Goal: Task Accomplishment & Management: Manage account settings

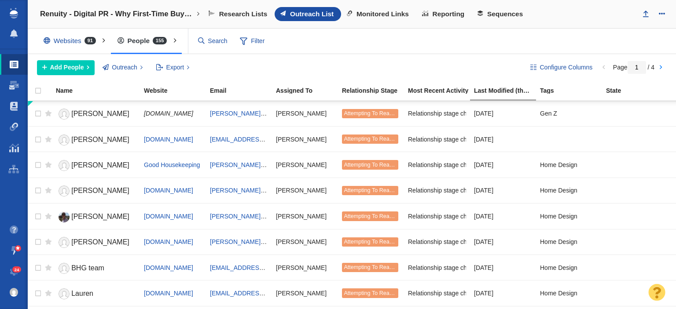
drag, startPoint x: 592, startPoint y: 13, endPoint x: 545, endPoint y: 26, distance: 48.5
click at [591, 13] on div "Research Lists Outreach List Monitored Links Reporting Sequences" at bounding box center [419, 14] width 432 height 14
click at [565, 19] on div "Research Lists Outreach List Monitored Links Reporting Sequences" at bounding box center [419, 14] width 432 height 14
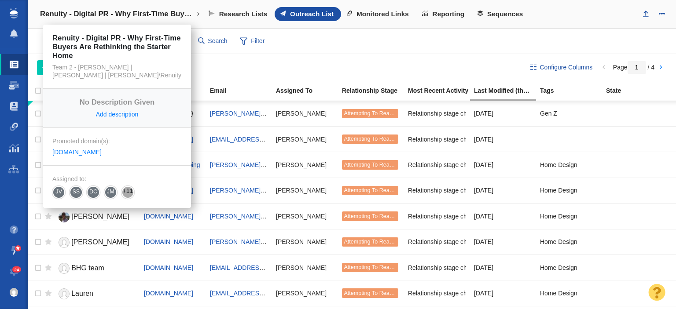
click at [103, 5] on link "Renuity - Digital PR - Why First-Time Buyers Are Rethinking the Starter Home" at bounding box center [120, 14] width 172 height 21
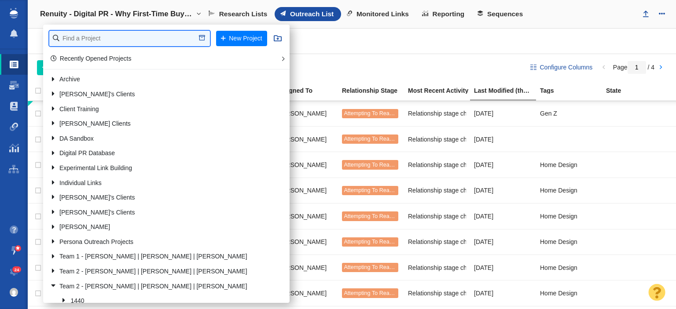
click at [129, 39] on input "text" at bounding box center [129, 38] width 161 height 15
type input "credit one"
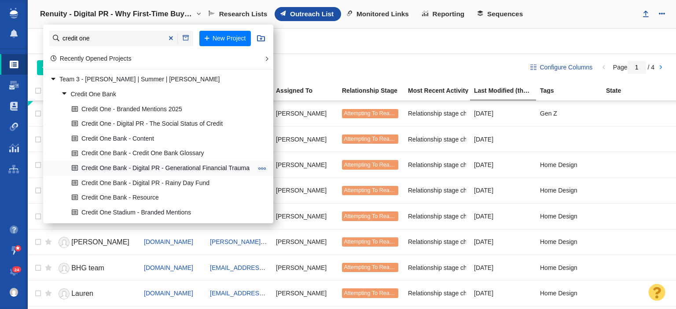
click at [150, 168] on link "Credit One Bank - Digital PR - Generational Financial Trauma" at bounding box center [162, 168] width 185 height 14
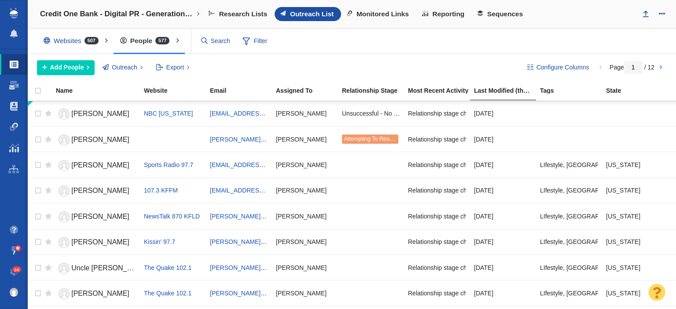
click at [562, 16] on div "Research Lists Outreach List Monitored Links Reporting Sequences" at bounding box center [419, 14] width 432 height 14
click at [211, 41] on input "text" at bounding box center [244, 40] width 92 height 15
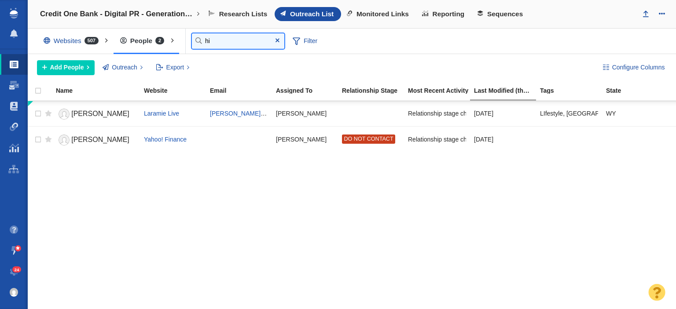
type input "h"
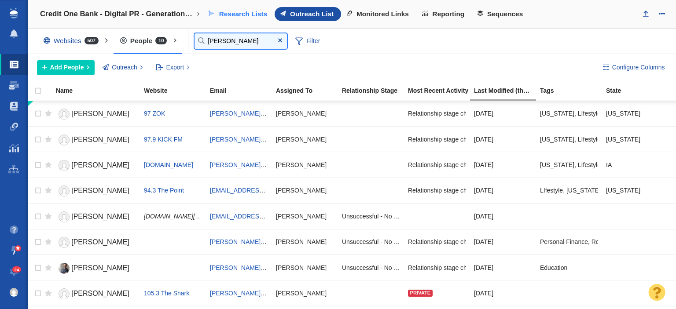
type input "steve"
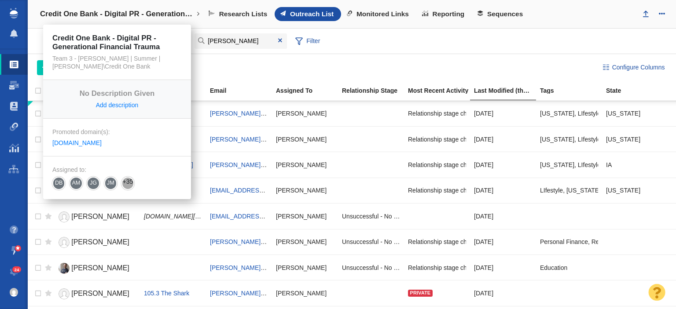
click at [139, 19] on link "Credit One Bank - Digital PR - Generational Financial Trauma" at bounding box center [120, 14] width 172 height 21
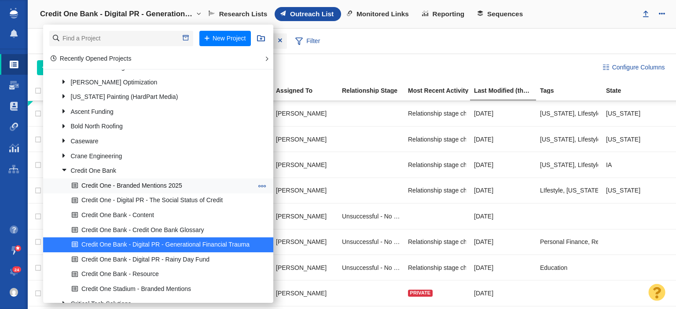
scroll to position [396, 0]
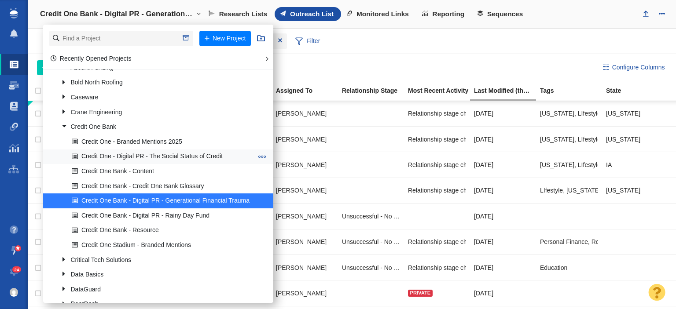
click at [154, 155] on link "Credit One - Digital PR - The Social Status of Credit" at bounding box center [162, 157] width 185 height 14
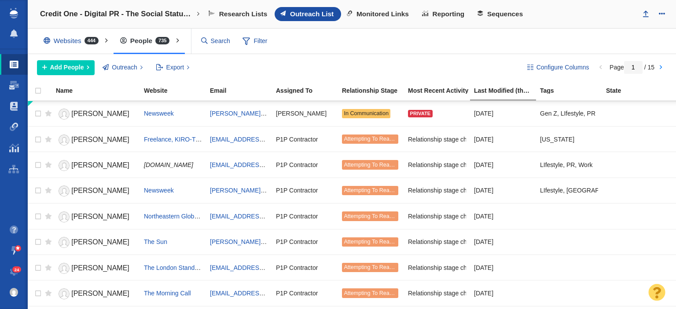
drag, startPoint x: 582, startPoint y: 23, endPoint x: 575, endPoint y: 28, distance: 8.3
click at [582, 23] on div "Credit One - Digital PR - The Social Status of Credit New Project Recently Open…" at bounding box center [352, 14] width 648 height 29
click at [209, 36] on input "text" at bounding box center [244, 40] width 92 height 15
type input "w"
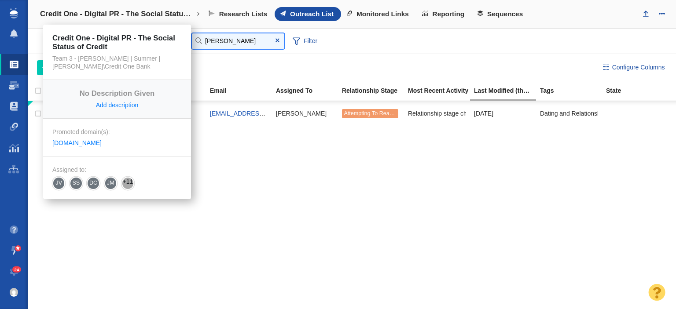
type input "emma"
click at [125, 10] on h4 "Credit One - Digital PR - The Social Status of Credit" at bounding box center [117, 14] width 154 height 9
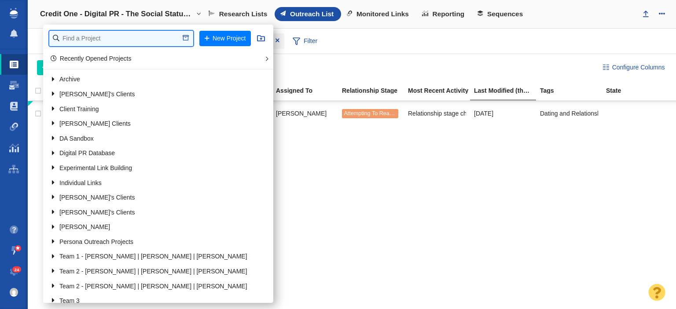
click at [155, 35] on input "text" at bounding box center [121, 38] width 144 height 15
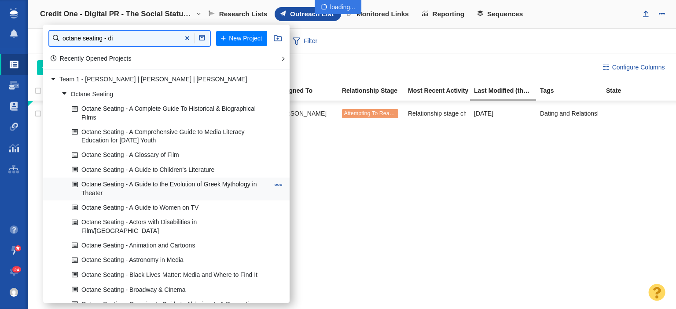
type input "octane seating - di"
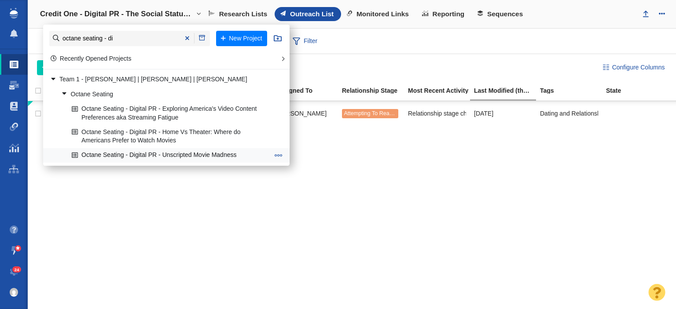
click at [156, 158] on link "Octane Seating - Digital PR - Unscripted Movie Madness" at bounding box center [171, 156] width 202 height 14
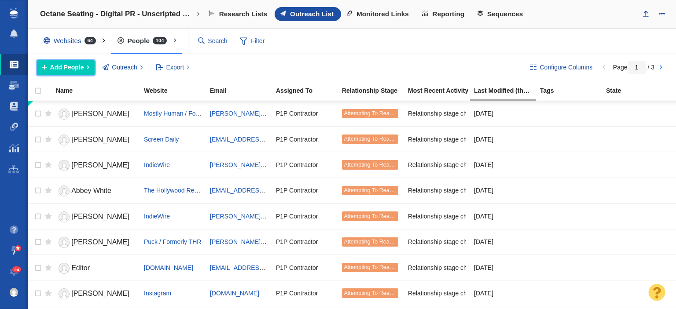
click at [84, 68] on button "Add People" at bounding box center [66, 67] width 58 height 15
click at [73, 63] on span "Add People" at bounding box center [67, 67] width 34 height 9
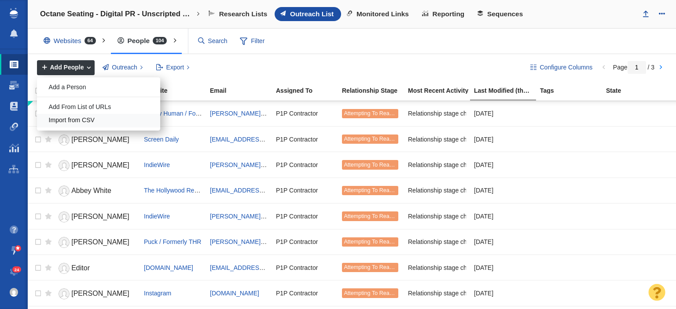
click at [71, 119] on div "Import from CSV" at bounding box center [98, 121] width 123 height 14
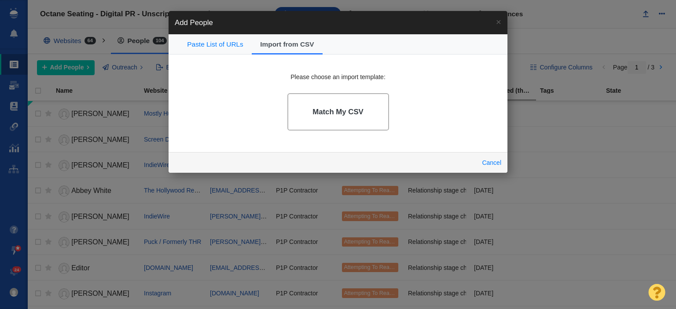
click at [340, 115] on h4 "Match My CSV" at bounding box center [337, 112] width 51 height 9
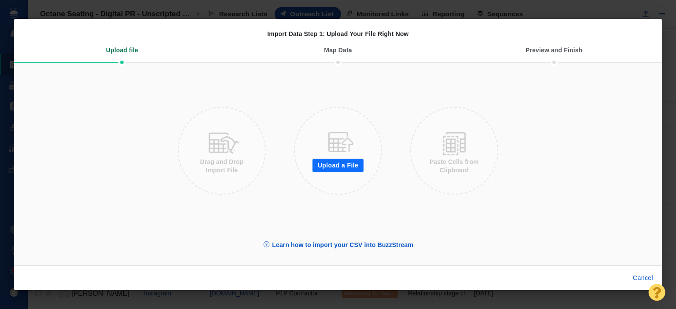
click at [354, 161] on button "Upload a File" at bounding box center [337, 166] width 51 height 14
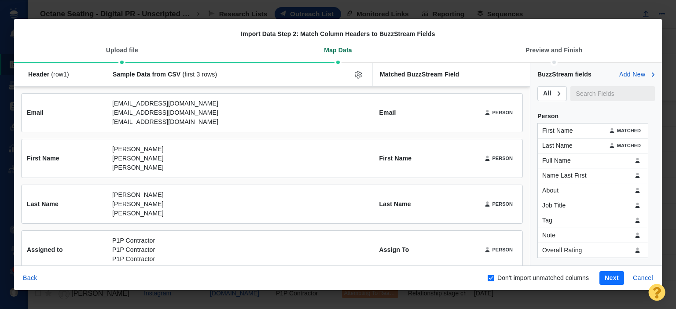
click at [601, 279] on button "Next" at bounding box center [611, 278] width 25 height 14
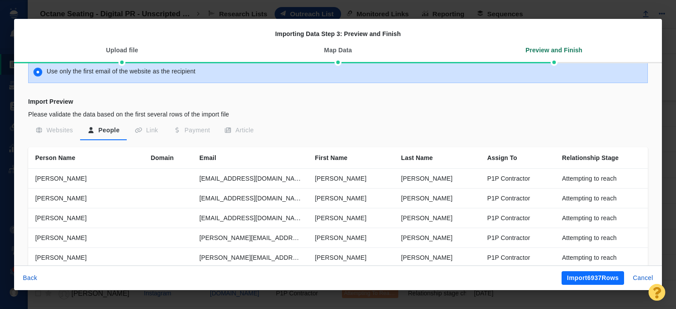
scroll to position [264, 0]
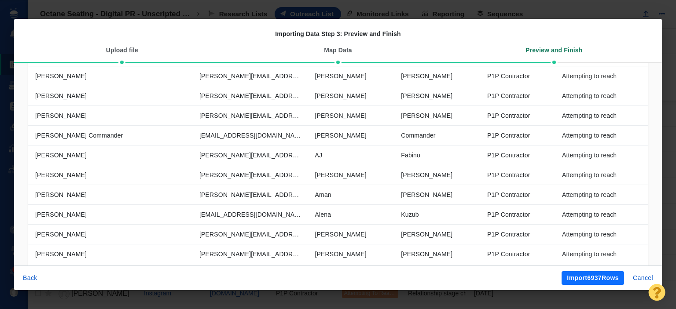
click at [608, 48] on div "Preview and Finish" at bounding box center [554, 50] width 216 height 23
click at [604, 279] on button "Import 6937 Rows" at bounding box center [592, 278] width 62 height 14
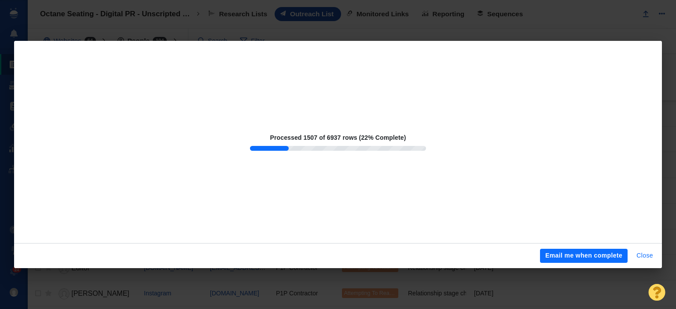
click at [644, 253] on button "Close" at bounding box center [644, 256] width 27 height 14
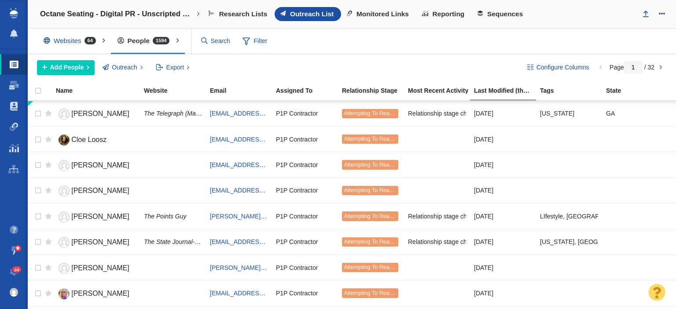
click at [125, 11] on h4 "Octane Seating - Digital PR - Unscripted Movie Madness" at bounding box center [117, 14] width 154 height 9
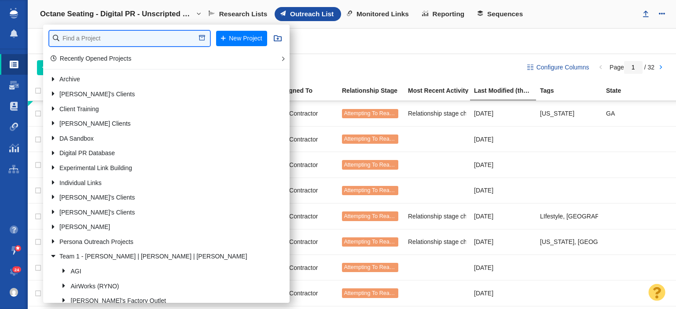
click at [125, 32] on input "text" at bounding box center [129, 38] width 161 height 15
type input "patrio"
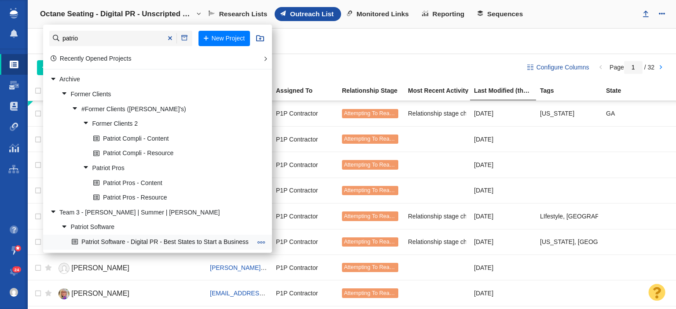
click at [173, 239] on link "Patriot Software - Digital PR - Best States to Start a Business" at bounding box center [162, 242] width 184 height 14
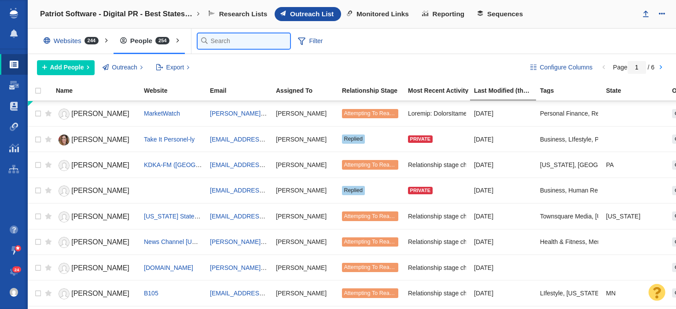
click at [210, 39] on input "text" at bounding box center [244, 40] width 92 height 15
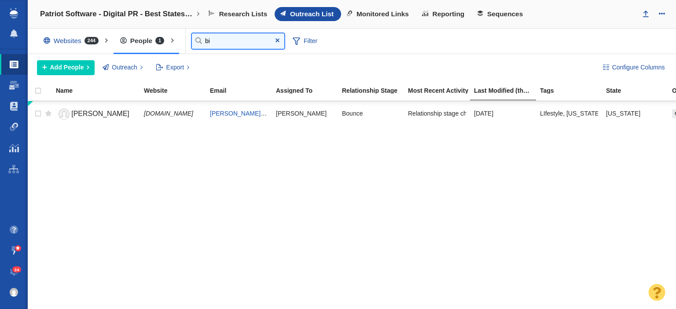
type input "b"
type input "young"
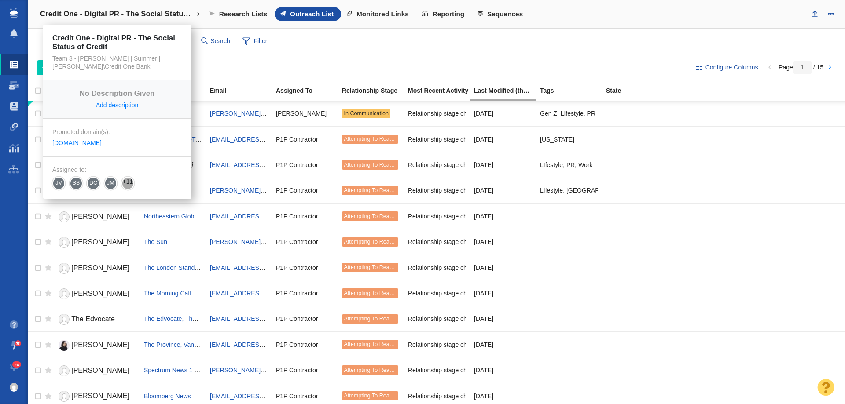
click at [127, 13] on h4 "Credit One - Digital PR - The Social Status of Credit" at bounding box center [117, 14] width 154 height 9
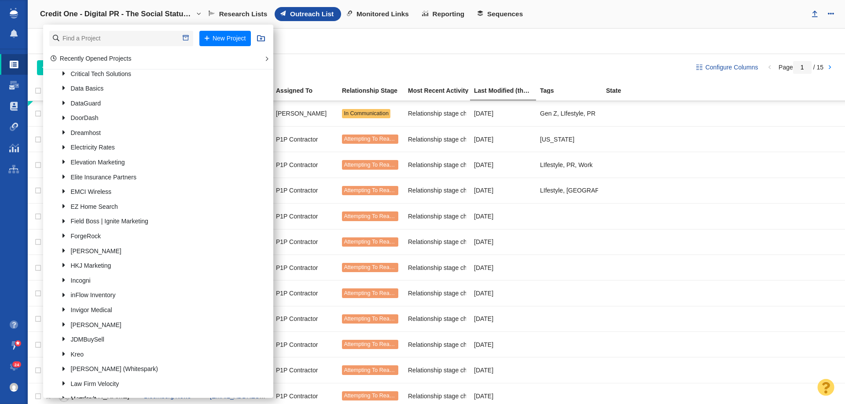
scroll to position [572, 0]
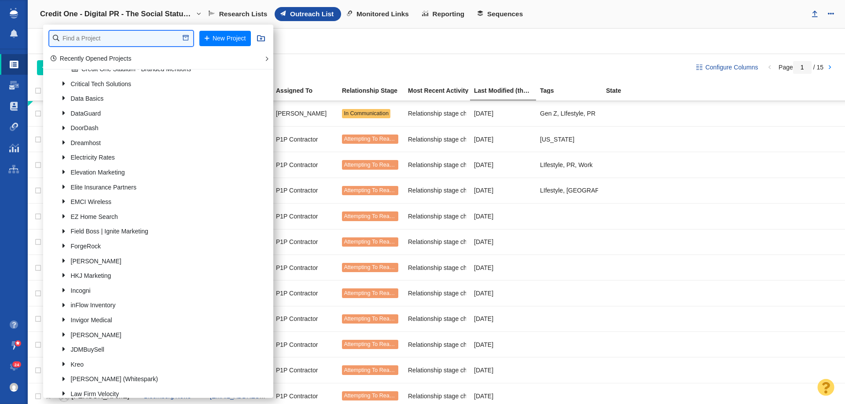
click at [103, 36] on input "text" at bounding box center [121, 38] width 144 height 15
type input "retrospec"
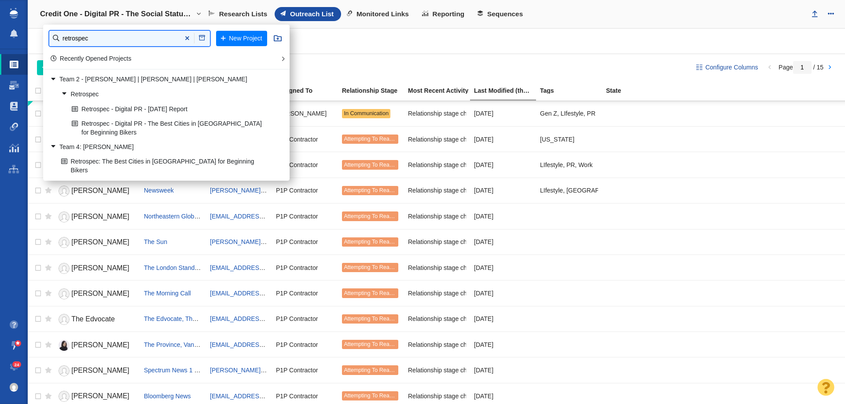
scroll to position [0, 0]
click at [122, 158] on link "Retrospec: The Best Cities in [GEOGRAPHIC_DATA] for Beginning Bikers" at bounding box center [165, 166] width 213 height 22
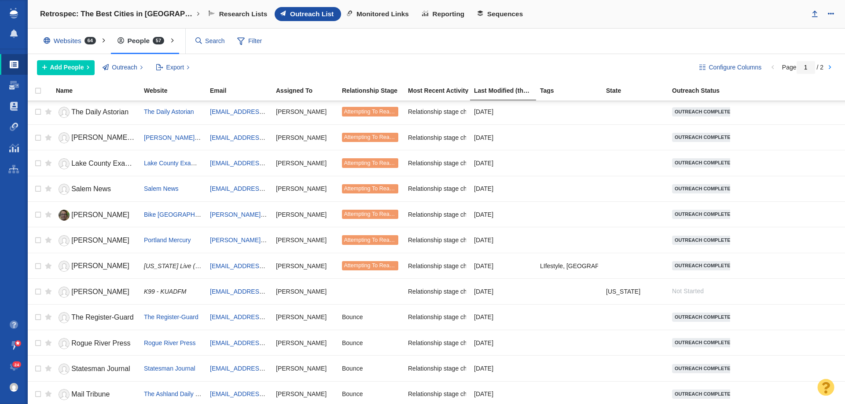
scroll to position [893, 0]
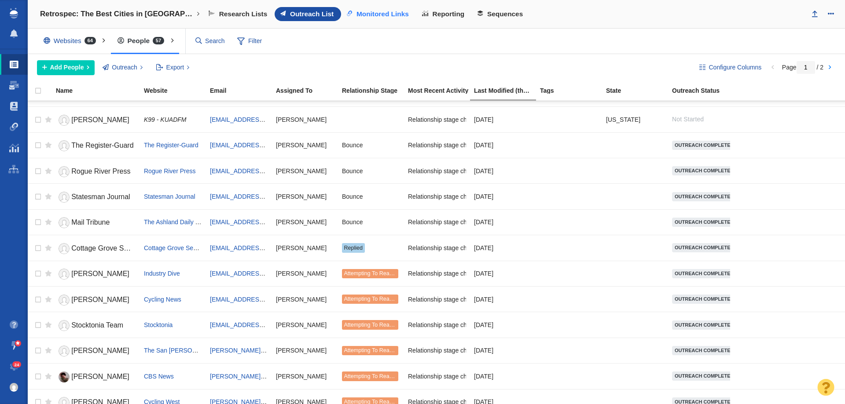
click at [374, 16] on span "Monitored Links" at bounding box center [382, 14] width 52 height 8
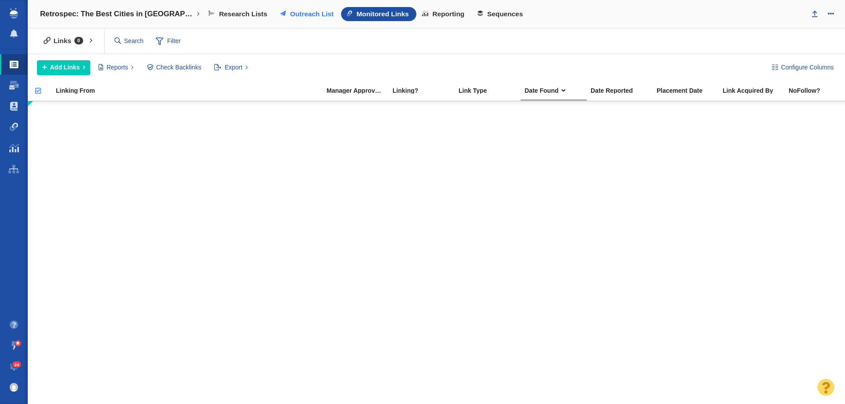
click at [296, 16] on span "Outreach List" at bounding box center [312, 14] width 44 height 8
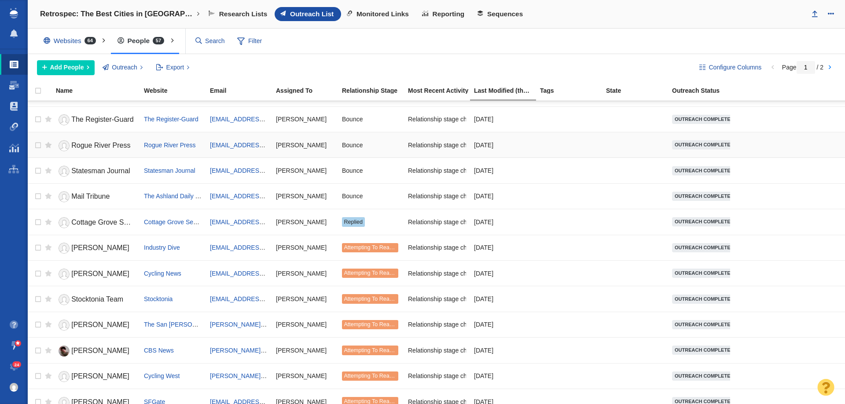
scroll to position [981, 0]
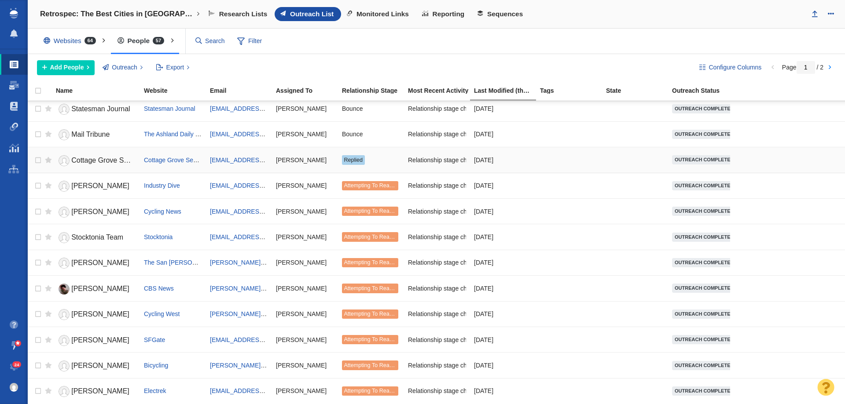
click at [101, 158] on span "Cottage Grove Sentinel" at bounding box center [107, 160] width 73 height 7
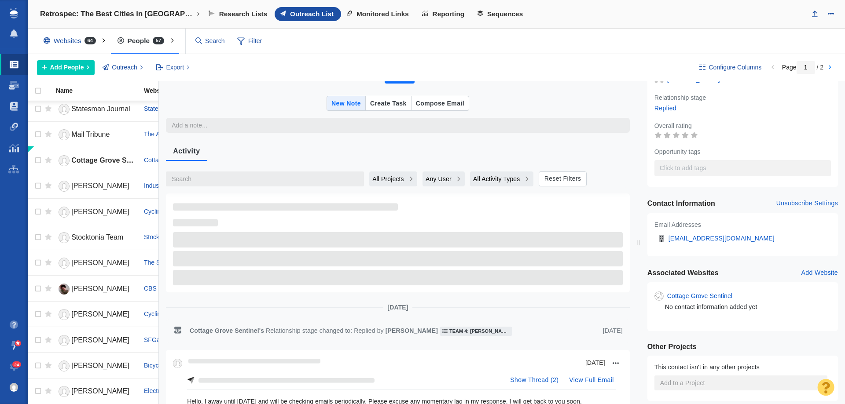
type textarea "x"
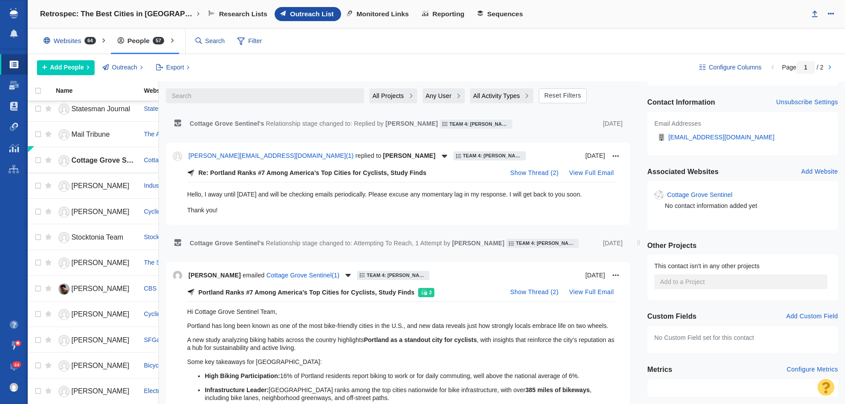
scroll to position [114, 0]
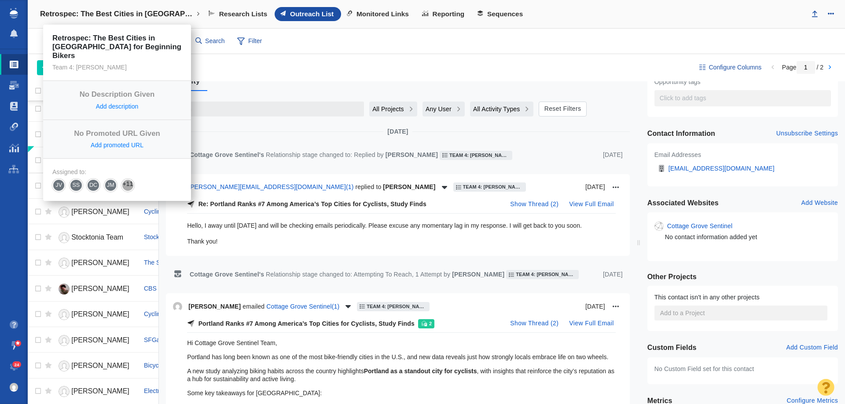
click at [118, 10] on h4 "Retrospec: The Best Cities in [GEOGRAPHIC_DATA] for Beginning Bikers" at bounding box center [117, 14] width 154 height 9
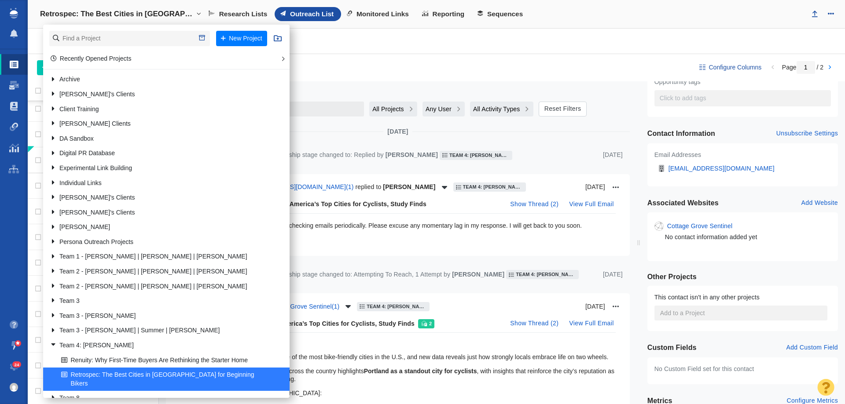
drag, startPoint x: 121, startPoint y: 29, endPoint x: 117, endPoint y: 34, distance: 6.3
click at [118, 33] on li "New Project" at bounding box center [166, 39] width 246 height 28
click at [116, 35] on input "text" at bounding box center [129, 38] width 161 height 15
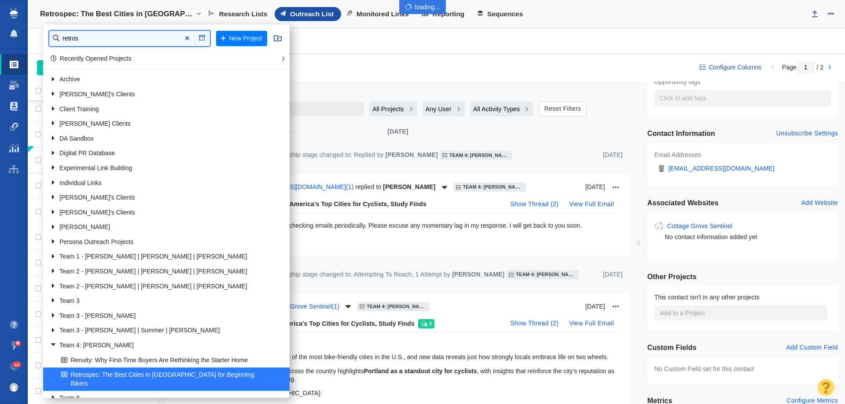
click at [106, 46] on input "retros" at bounding box center [129, 38] width 161 height 15
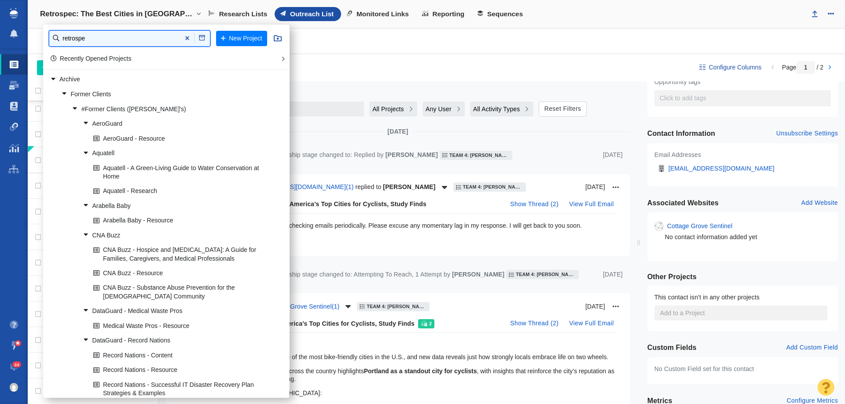
type input "retrospe"
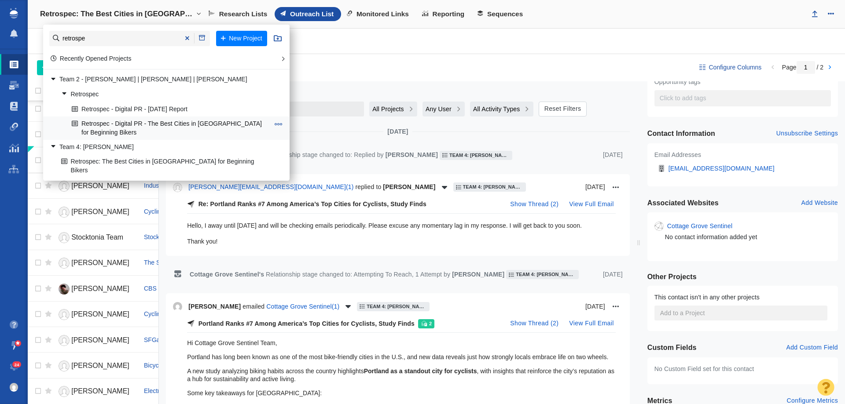
click at [204, 119] on link "Retrospec - Digital PR - The Best Cities in [GEOGRAPHIC_DATA] for Beginning Bik…" at bounding box center [171, 128] width 202 height 22
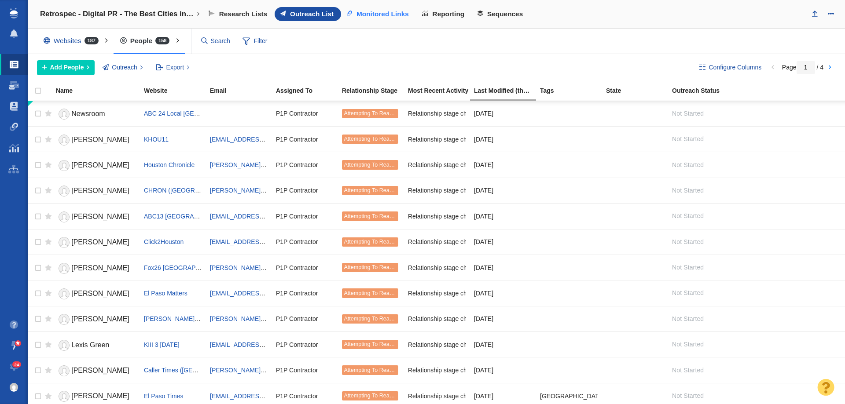
click at [392, 18] on span "Monitored Links" at bounding box center [382, 14] width 52 height 8
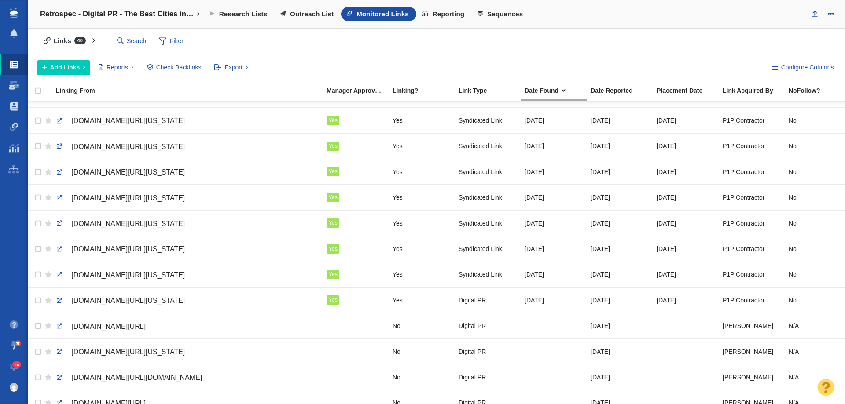
scroll to position [159, 0]
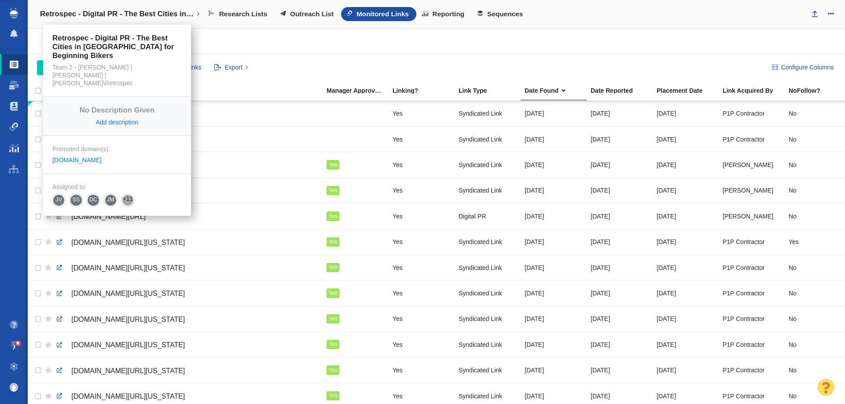
click at [135, 18] on h4 "Retrospec - Digital PR - The Best Cities in [GEOGRAPHIC_DATA] for Beginning Bik…" at bounding box center [117, 14] width 154 height 9
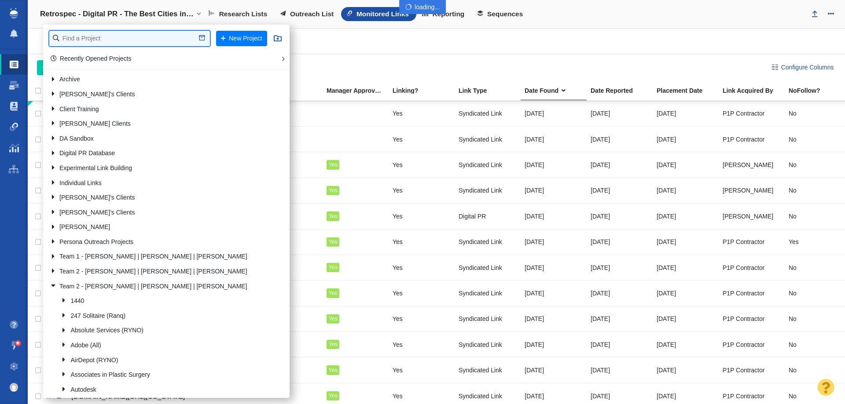
click at [128, 43] on input "text" at bounding box center [129, 38] width 161 height 15
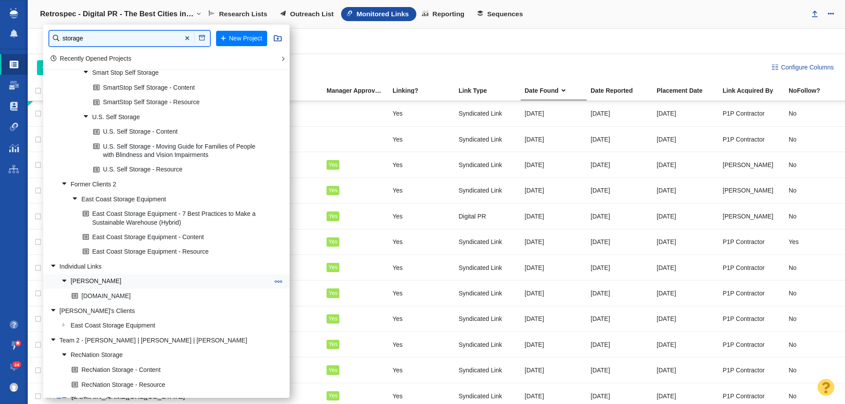
scroll to position [176, 0]
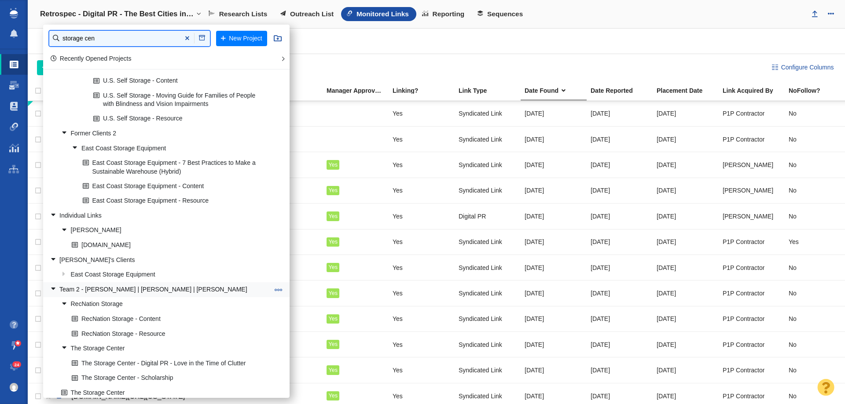
type input "storage cen"
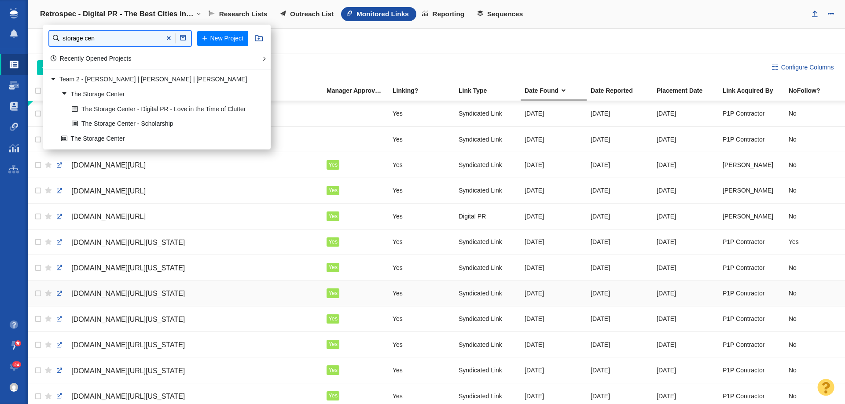
scroll to position [0, 0]
click at [169, 106] on link "The Storage Center - Digital PR - Love in the Time of Clutter" at bounding box center [161, 110] width 183 height 14
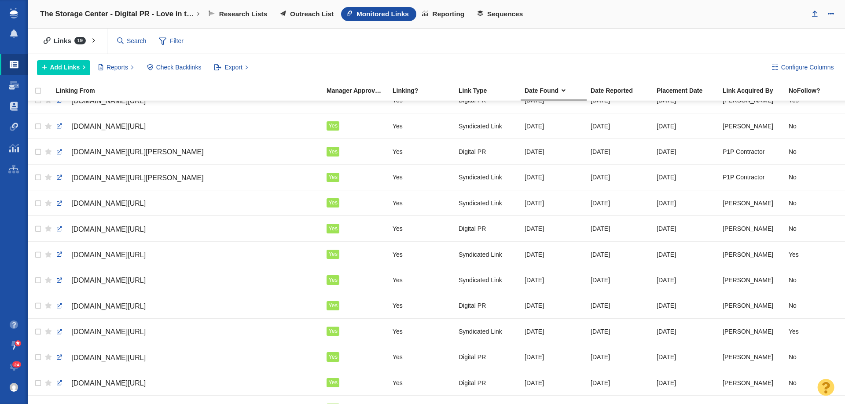
scroll to position [103, 0]
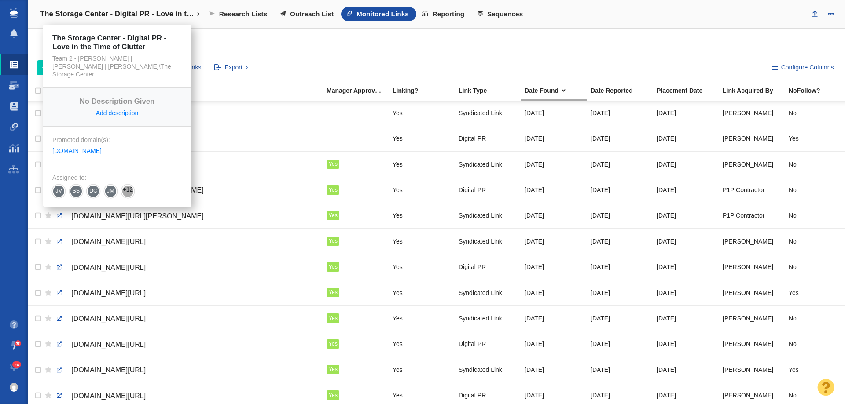
click at [106, 16] on h4 "The Storage Center - Digital PR - Love in the Time of Clutter" at bounding box center [117, 14] width 154 height 9
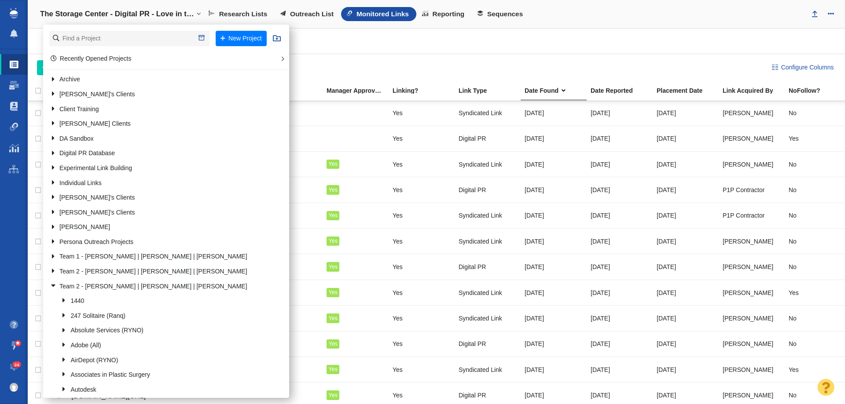
click at [436, 50] on div "Links 19 All Links Assigned To Me Recently Viewed Starred Reported current mont…" at bounding box center [436, 42] width 817 height 26
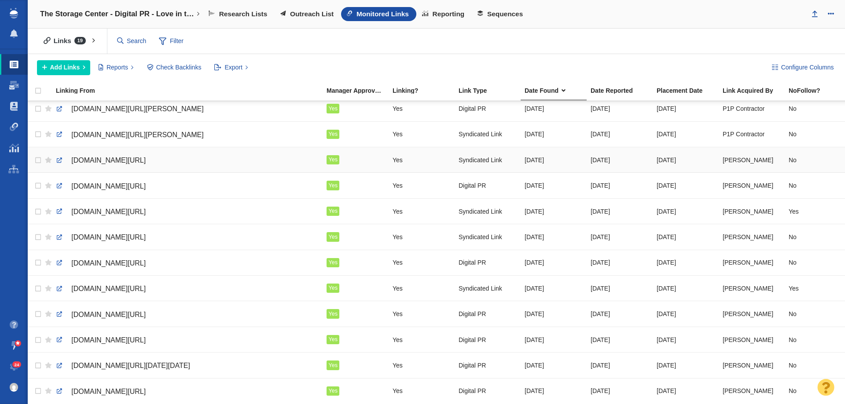
scroll to position [191, 0]
click at [295, 11] on span "Outreach List" at bounding box center [312, 14] width 44 height 8
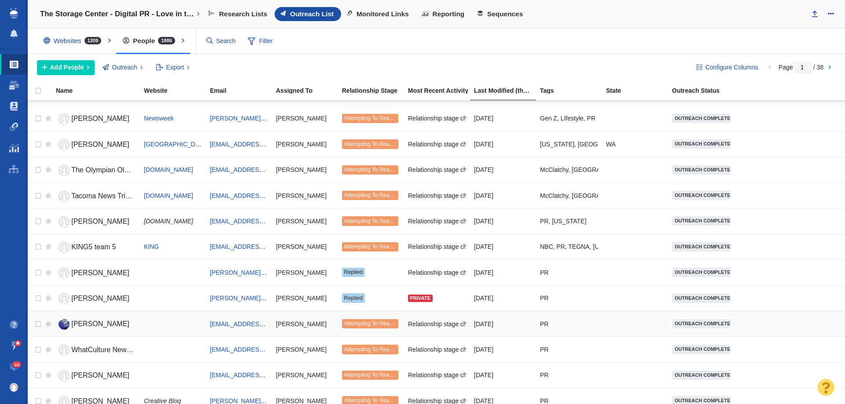
scroll to position [176, 0]
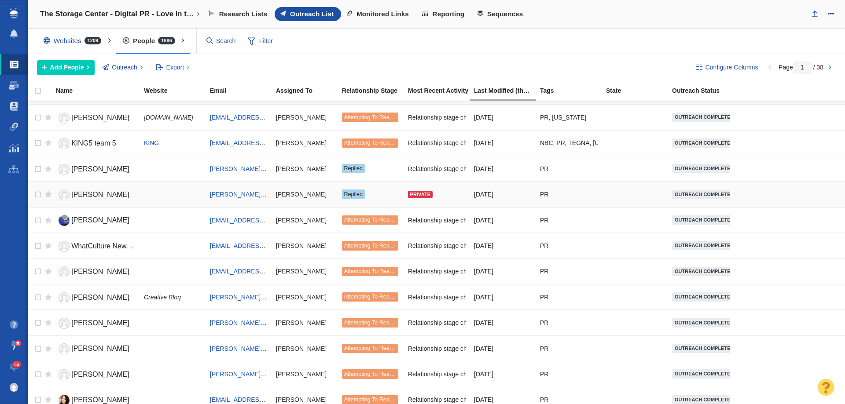
click at [115, 193] on link "[PERSON_NAME]" at bounding box center [96, 194] width 80 height 15
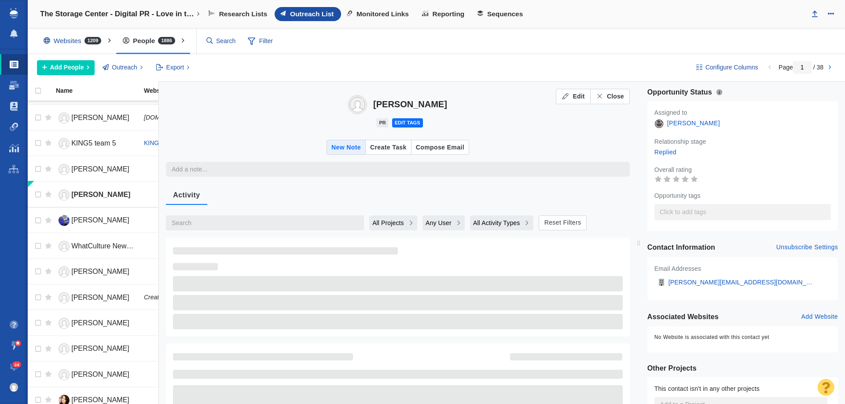
type textarea "x"
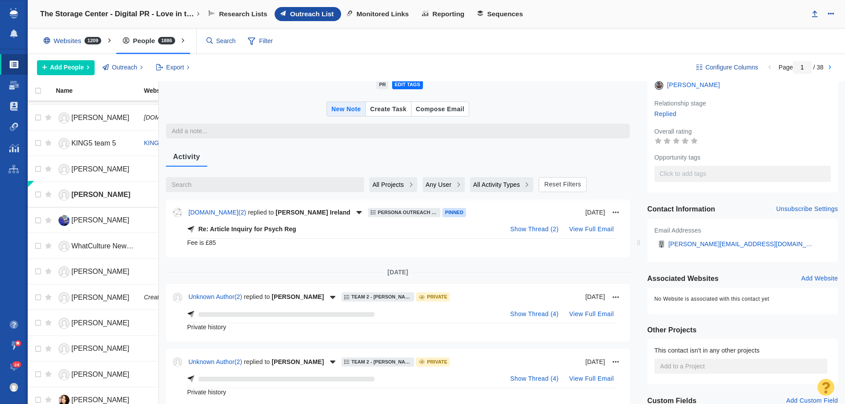
scroll to position [0, 0]
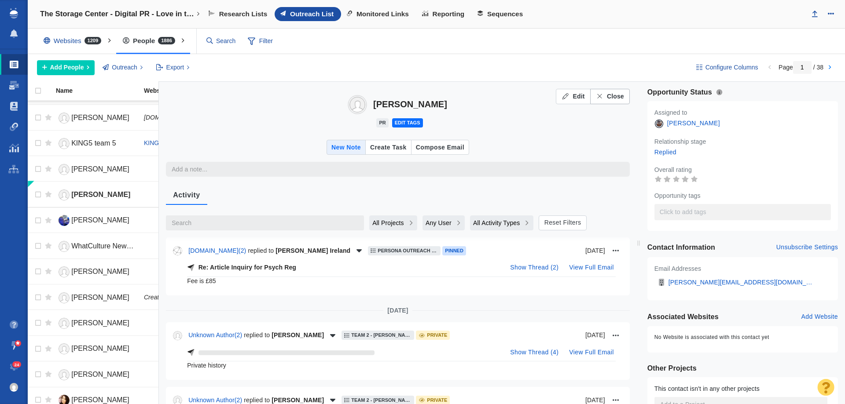
click at [608, 90] on button "Close" at bounding box center [610, 96] width 40 height 15
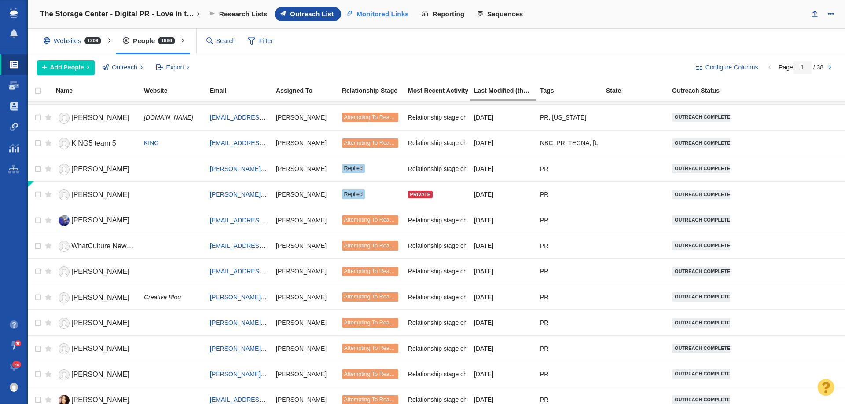
click at [380, 15] on span "Monitored Links" at bounding box center [382, 14] width 52 height 8
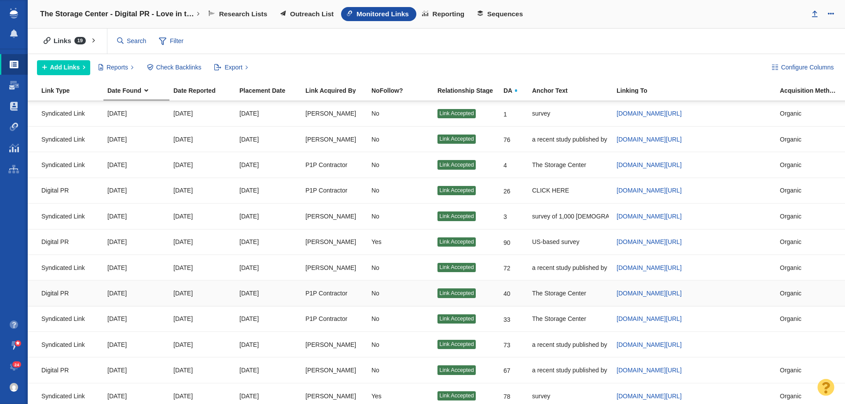
click at [671, 287] on div "[DOMAIN_NAME][URL]" at bounding box center [693, 293] width 155 height 19
click at [671, 291] on span "[DOMAIN_NAME][URL]" at bounding box center [648, 293] width 65 height 7
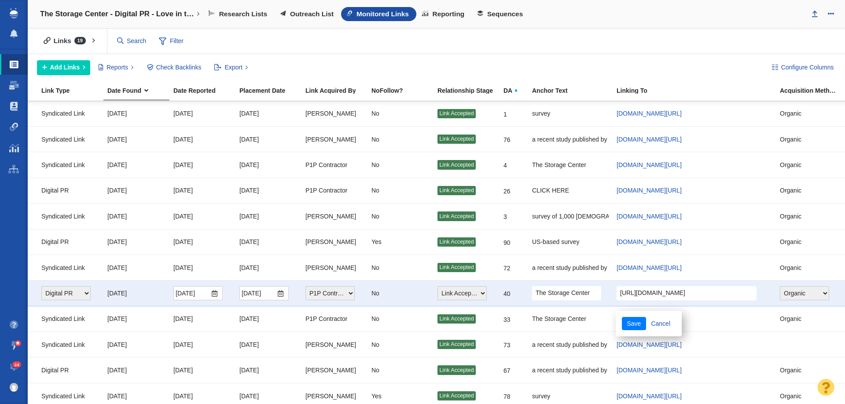
click at [508, 40] on div "Links 19 All Links Assigned To Me Recently Viewed Starred Reported current mont…" at bounding box center [436, 42] width 817 height 26
click at [656, 323] on link "Cancel" at bounding box center [660, 323] width 29 height 13
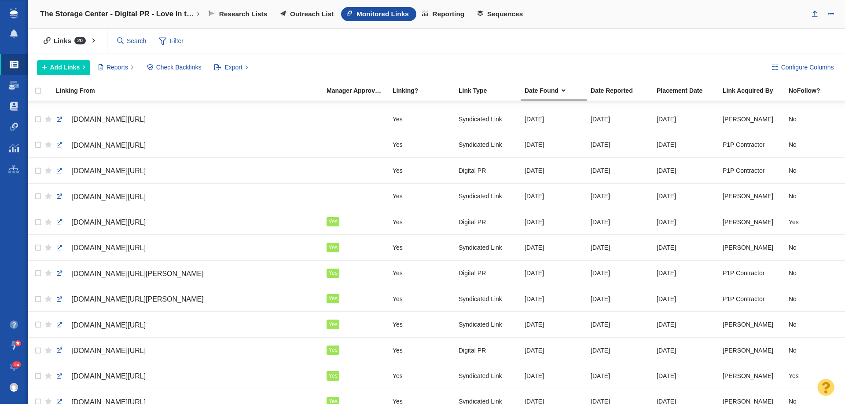
scroll to position [217, 0]
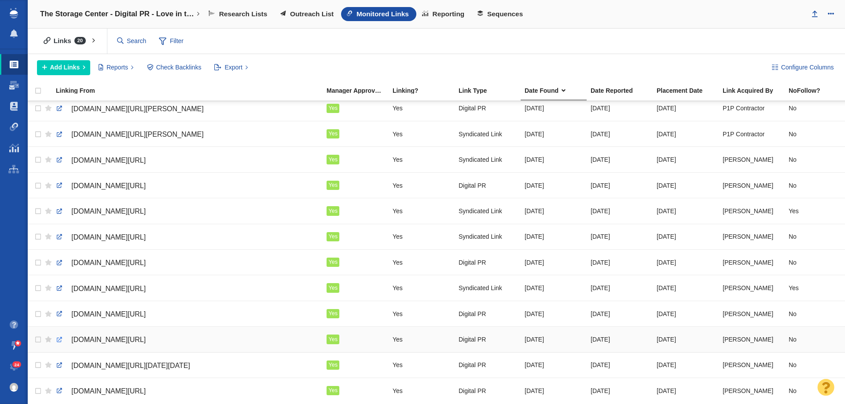
click at [57, 336] on link at bounding box center [59, 340] width 8 height 8
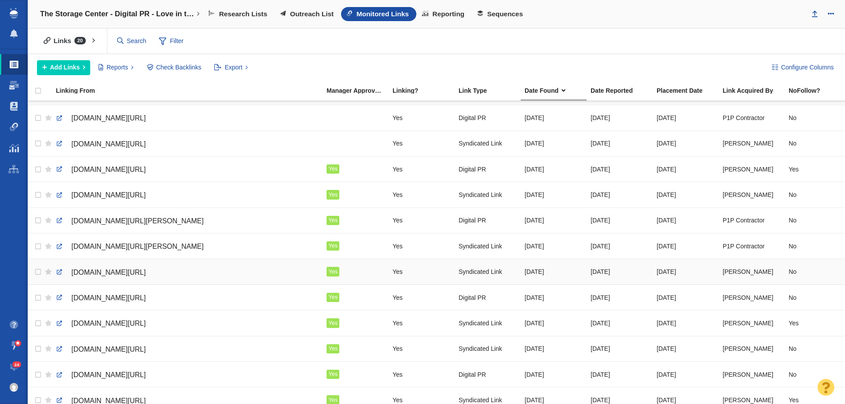
scroll to position [85, 0]
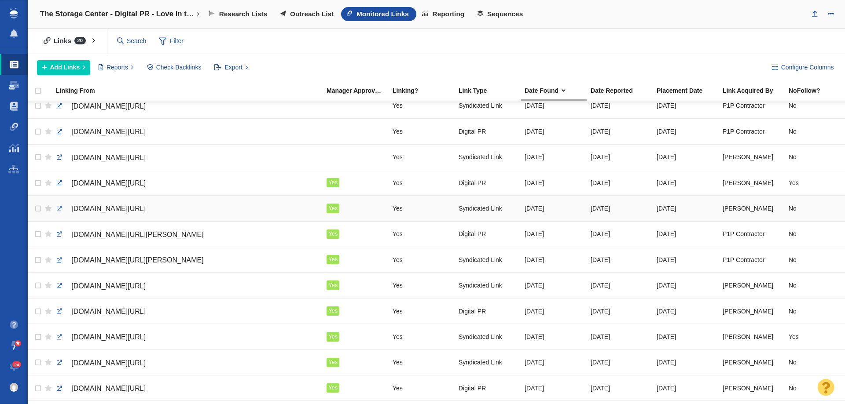
click at [59, 210] on link at bounding box center [59, 209] width 8 height 8
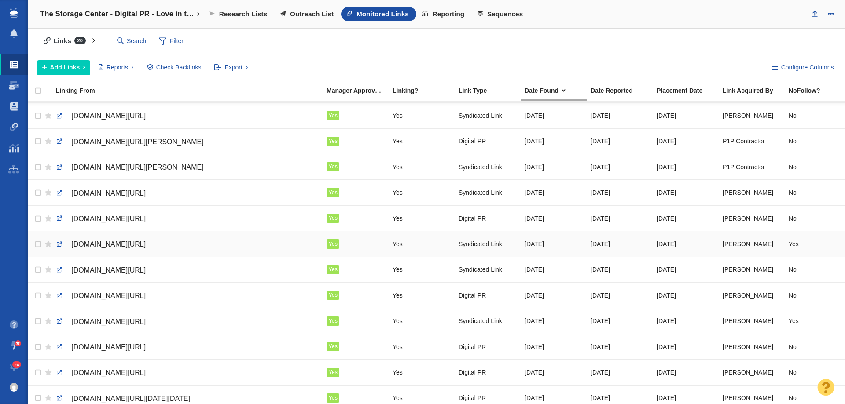
scroll to position [217, 0]
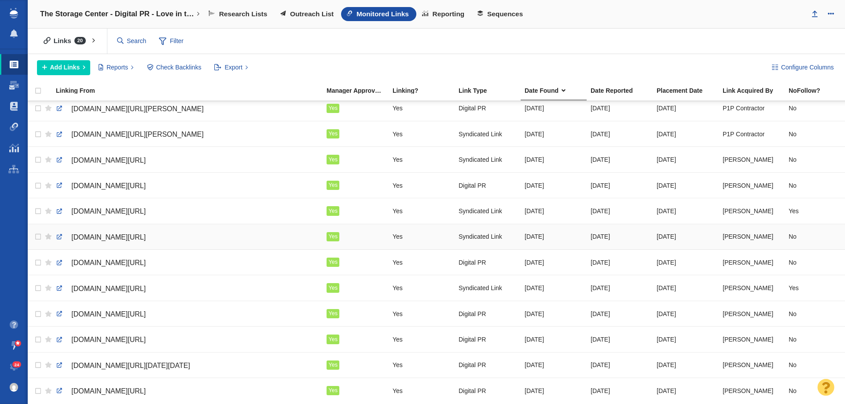
click at [146, 234] on span "dnyuz.com/2025/09/23/clutter-is-wrecking-your-relationship/" at bounding box center [108, 237] width 74 height 7
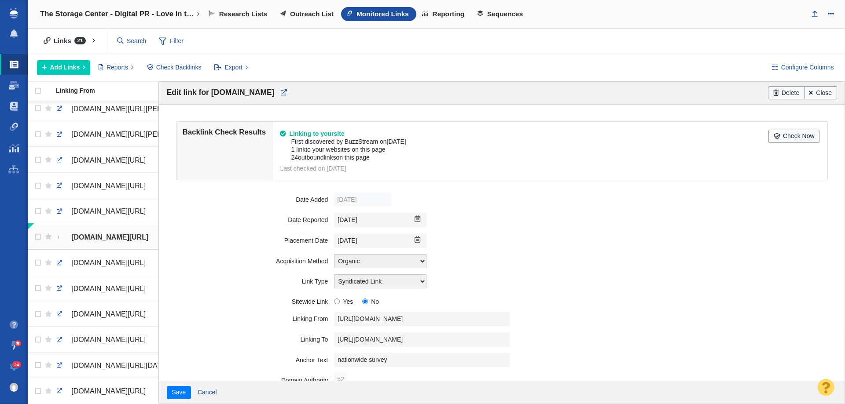
scroll to position [211, 0]
click at [818, 92] on link "Close" at bounding box center [820, 92] width 33 height 13
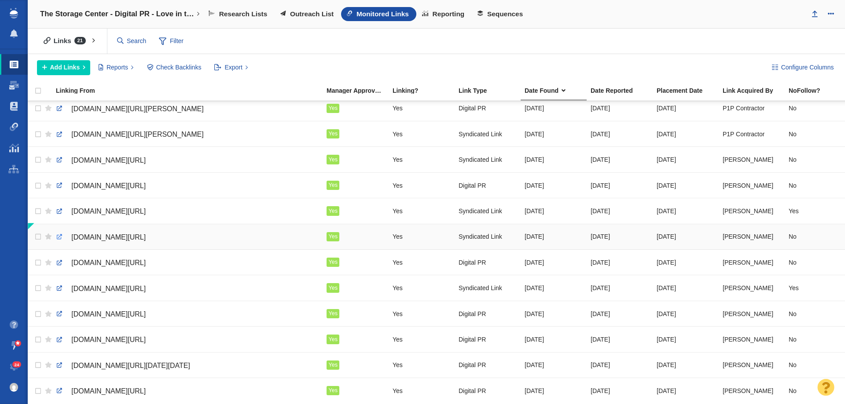
click at [58, 239] on link at bounding box center [59, 237] width 8 height 8
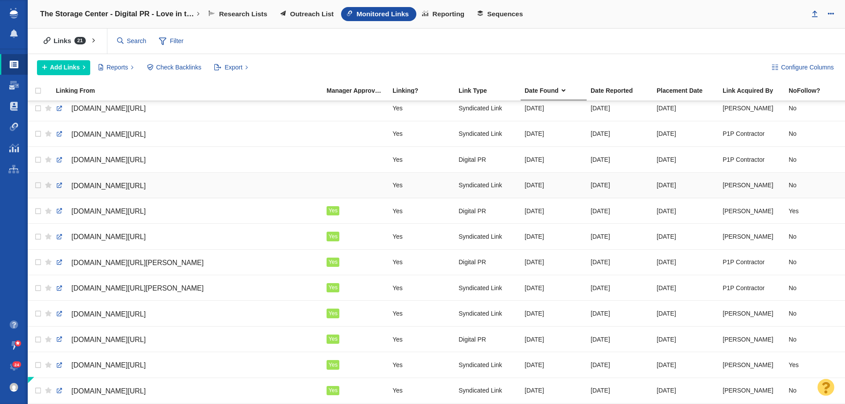
scroll to position [41, 0]
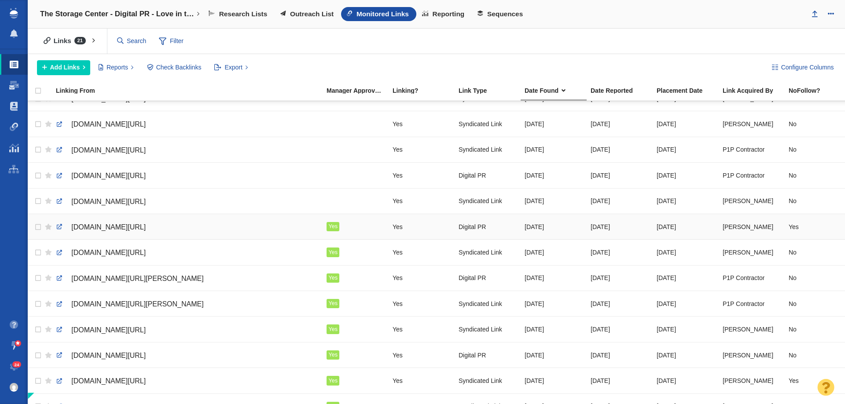
click at [64, 228] on link "www.indiatoday.in/lifestyle/relationship/story/can-a-cluttered-home-lead-to-a-m…" at bounding box center [187, 227] width 263 height 15
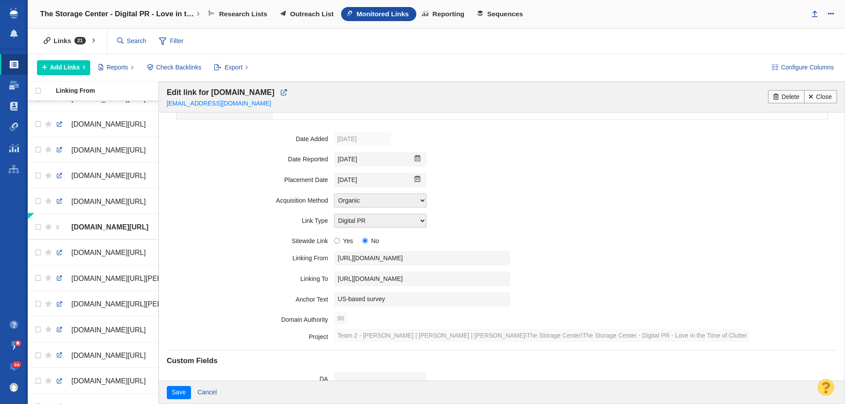
scroll to position [88, 0]
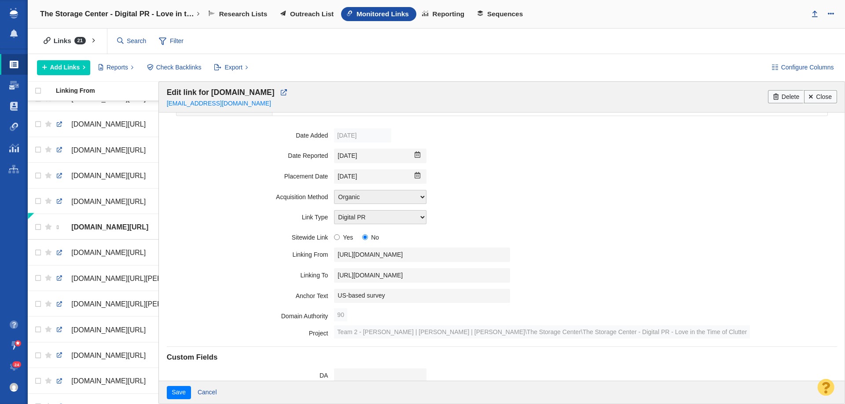
drag, startPoint x: 821, startPoint y: 95, endPoint x: 681, endPoint y: 160, distance: 154.2
click at [820, 96] on link "Close" at bounding box center [820, 96] width 33 height 13
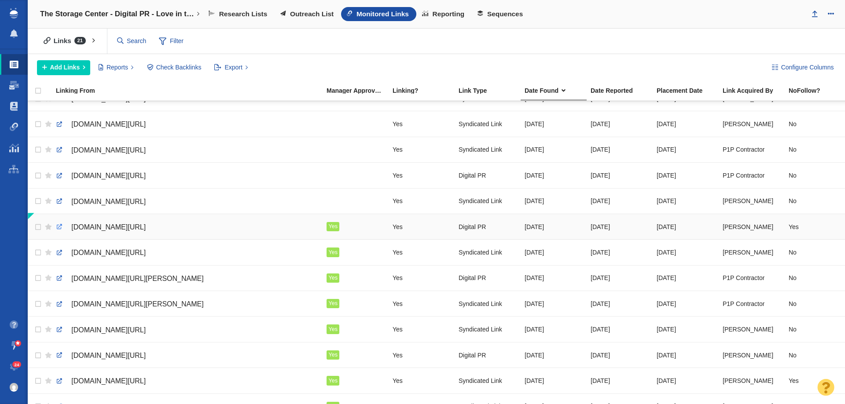
click at [60, 227] on link at bounding box center [59, 227] width 8 height 8
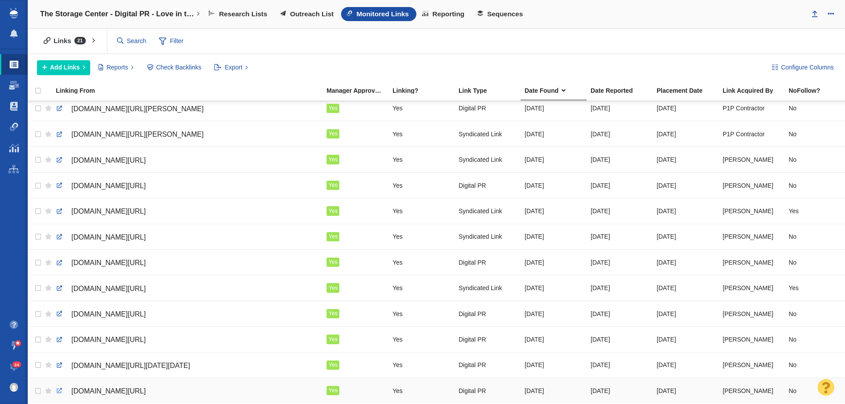
click at [60, 387] on link at bounding box center [59, 391] width 8 height 8
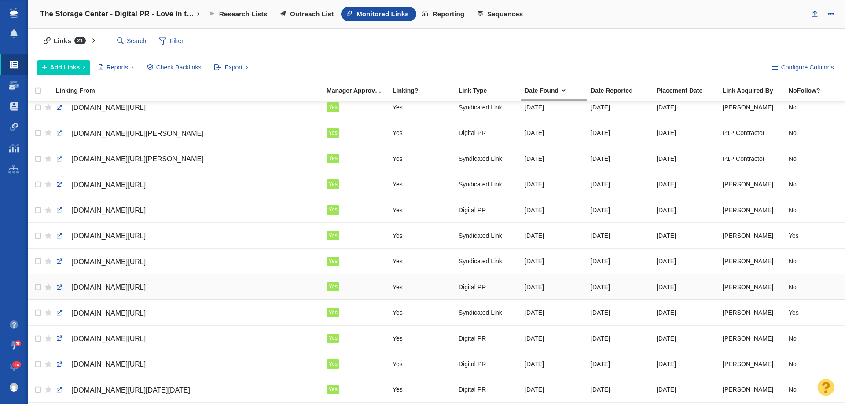
scroll to position [173, 0]
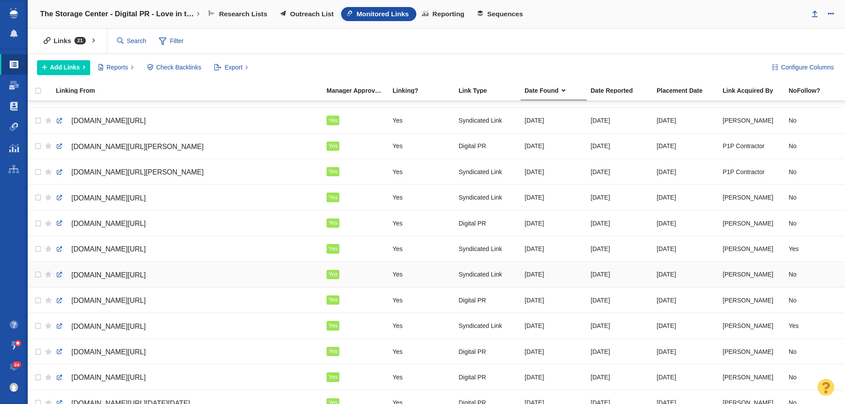
click at [55, 275] on td "dnyuz.com/2025/09/23/clutter-is-wrecking-your-relationship/" at bounding box center [187, 275] width 271 height 26
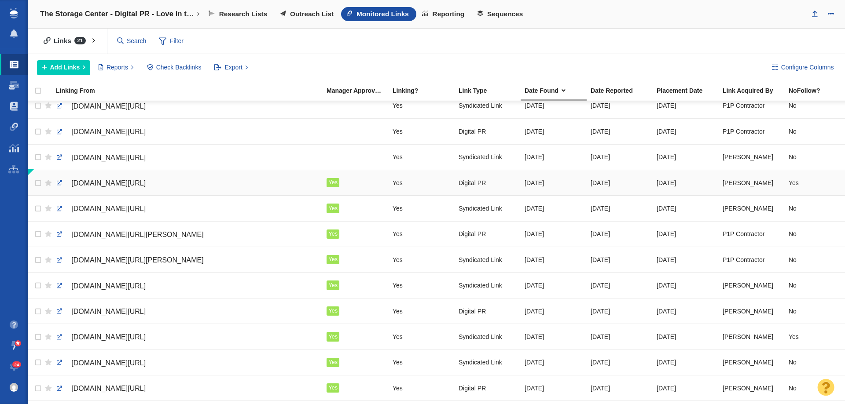
scroll to position [41, 0]
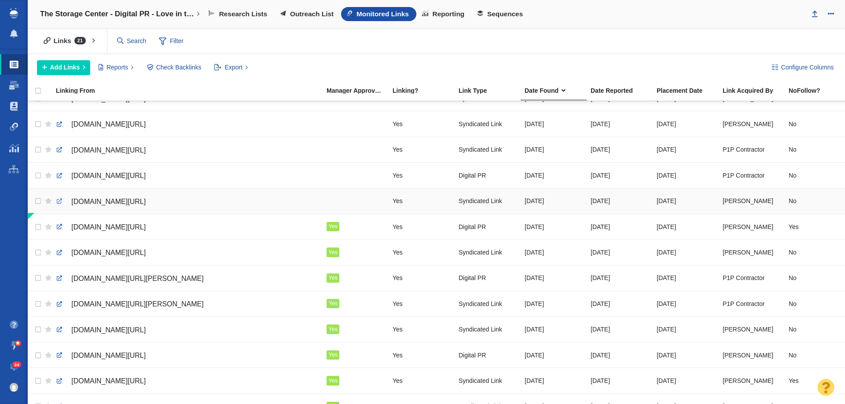
click at [59, 200] on link at bounding box center [59, 202] width 8 height 8
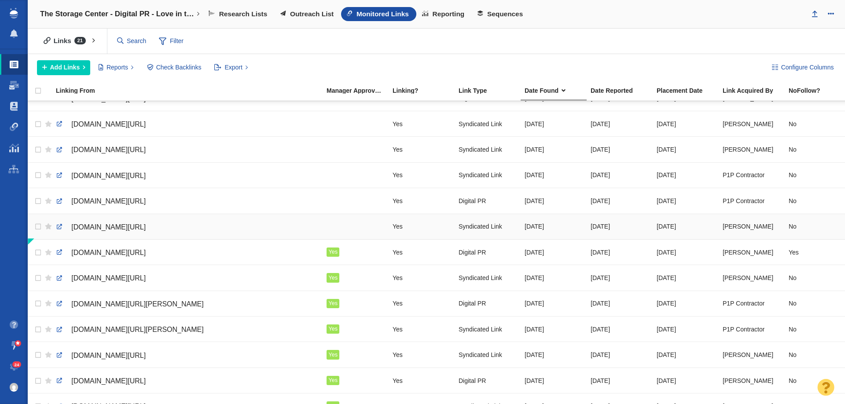
scroll to position [0, 0]
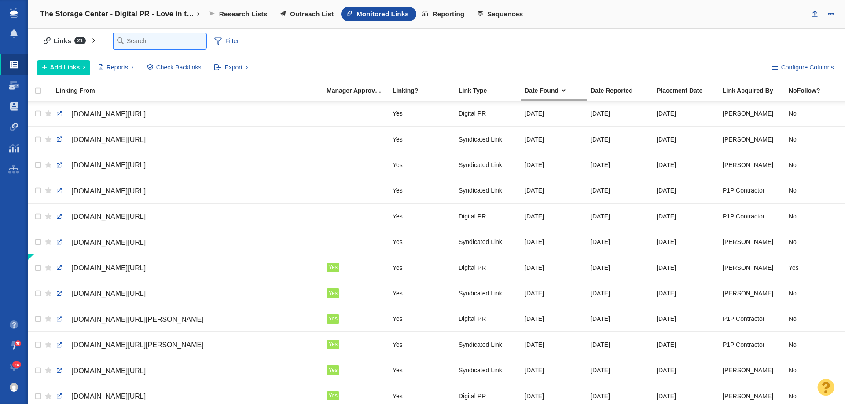
click at [139, 41] on input "text" at bounding box center [160, 40] width 92 height 15
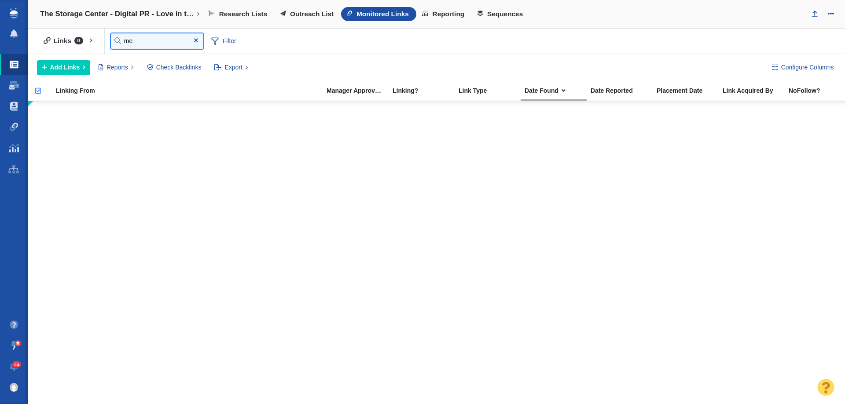
type input "m"
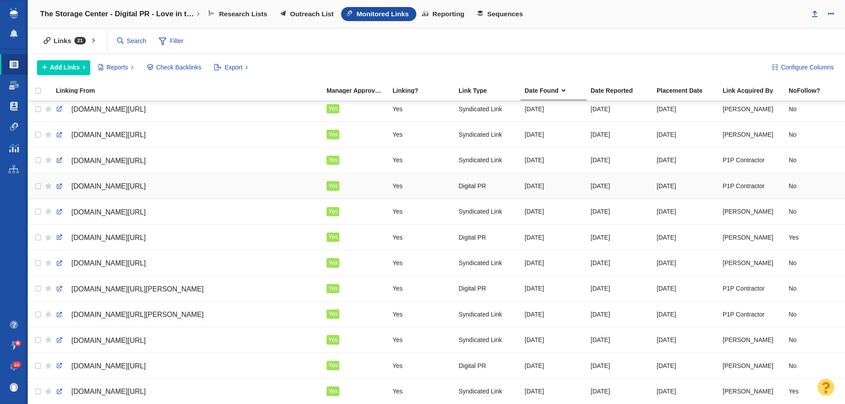
scroll to position [44, 0]
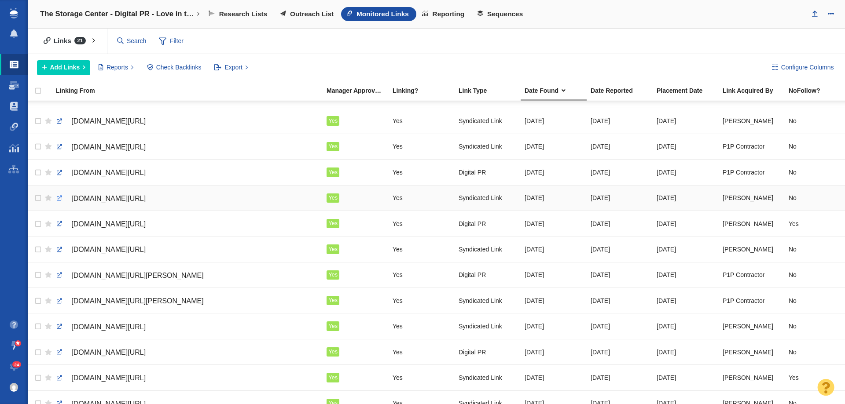
click at [59, 198] on link at bounding box center [59, 198] width 8 height 8
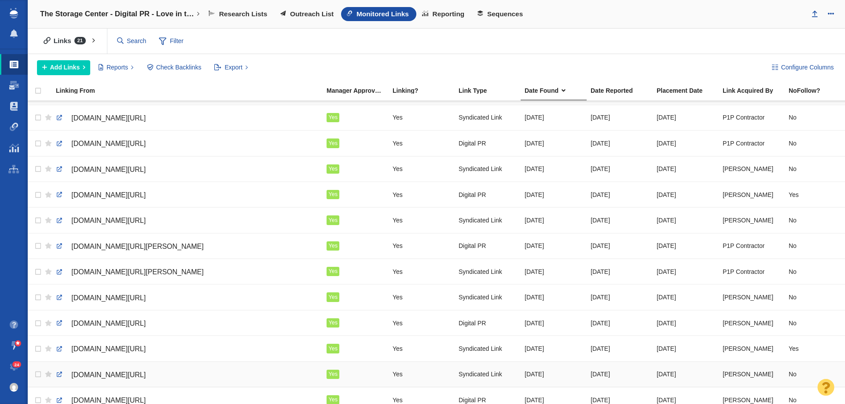
scroll to position [132, 0]
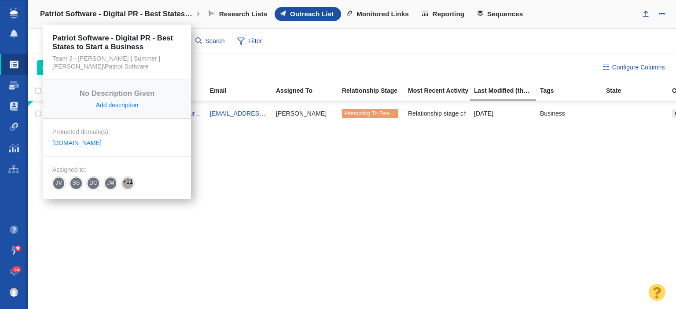
click at [148, 19] on link "Patriot Software - Digital PR - Best States to Start a Business" at bounding box center [120, 14] width 172 height 21
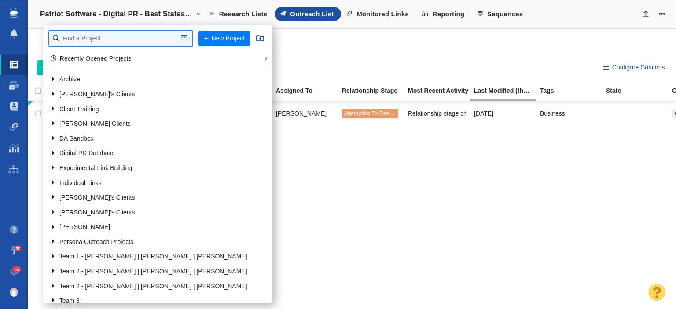
click at [129, 44] on input "text" at bounding box center [120, 38] width 143 height 15
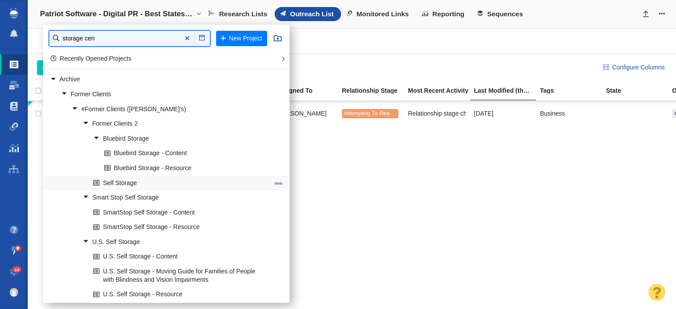
type input "storage cen"
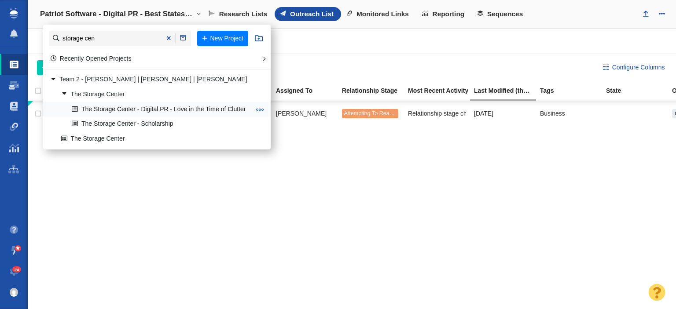
click at [148, 112] on link "The Storage Center - Digital PR - Love in the Time of Clutter" at bounding box center [161, 110] width 183 height 14
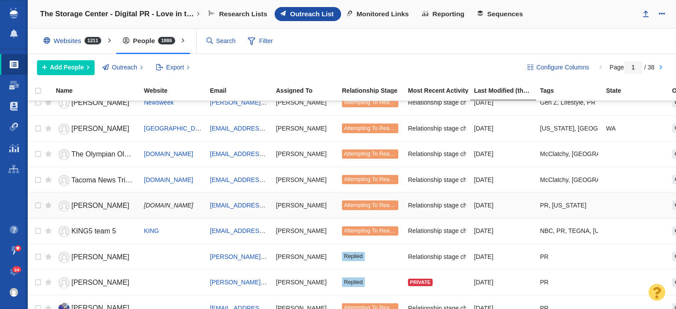
scroll to position [176, 0]
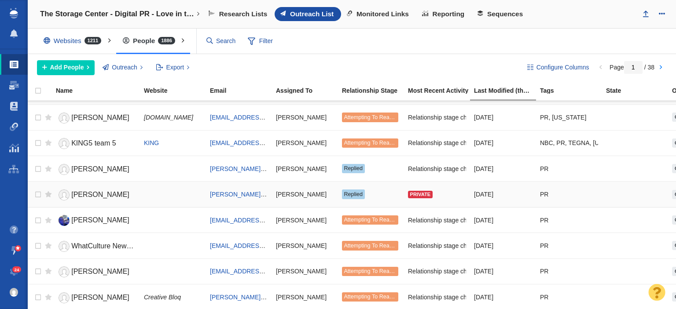
click at [123, 197] on link "[PERSON_NAME]" at bounding box center [96, 194] width 80 height 15
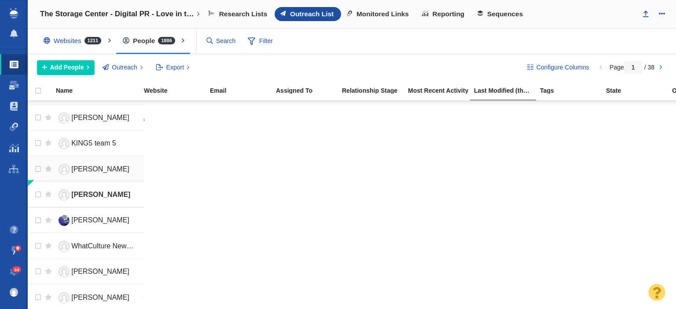
click at [84, 165] on span "[PERSON_NAME]" at bounding box center [100, 168] width 58 height 7
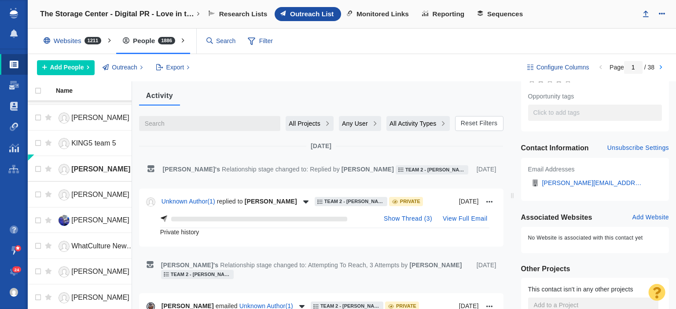
scroll to position [0, 0]
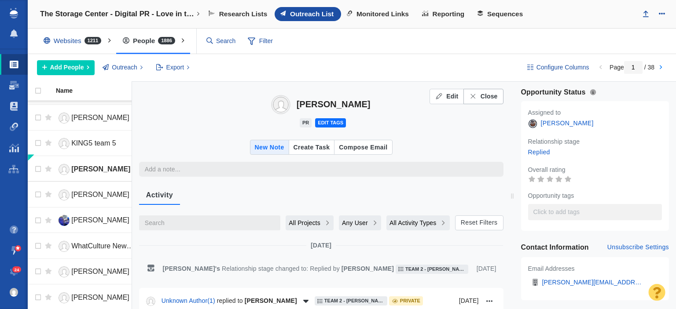
click at [489, 100] on button "Close" at bounding box center [483, 96] width 40 height 15
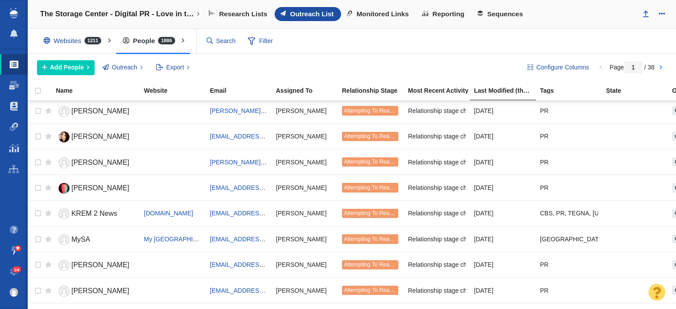
scroll to position [440, 0]
